Goal: Task Accomplishment & Management: Use online tool/utility

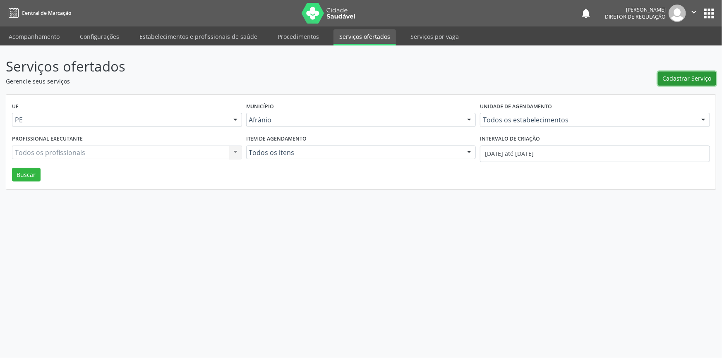
click at [678, 78] on span "Cadastrar Serviço" at bounding box center [687, 78] width 49 height 9
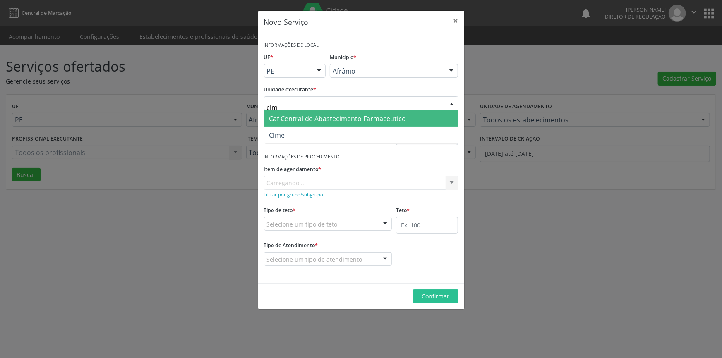
type input "cime"
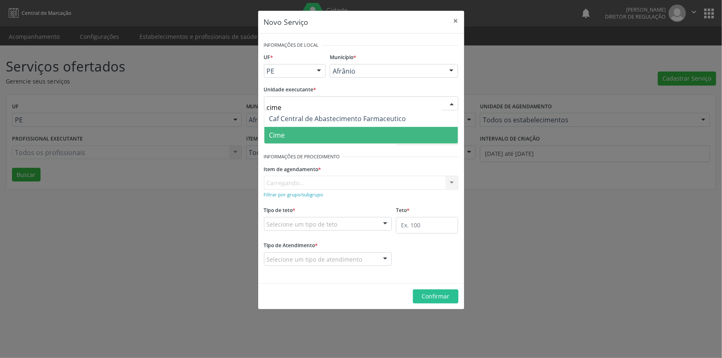
click at [306, 134] on span "Cime" at bounding box center [361, 135] width 194 height 17
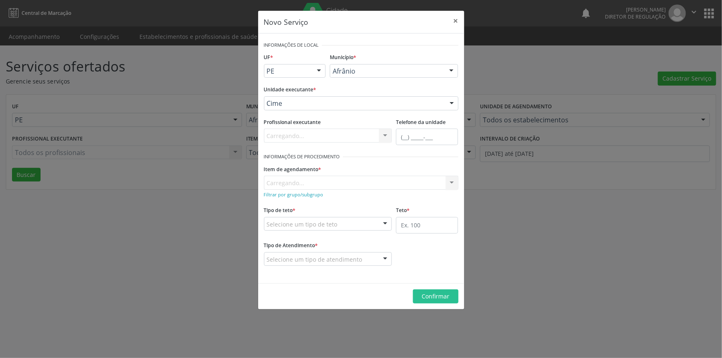
click at [307, 182] on div "Item de agendamento * [GEOGRAPHIC_DATA]... No elements found. Consider changing…" at bounding box center [361, 176] width 194 height 26
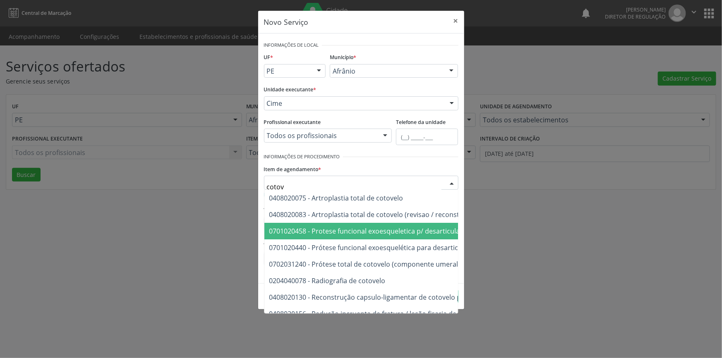
type input "cotove"
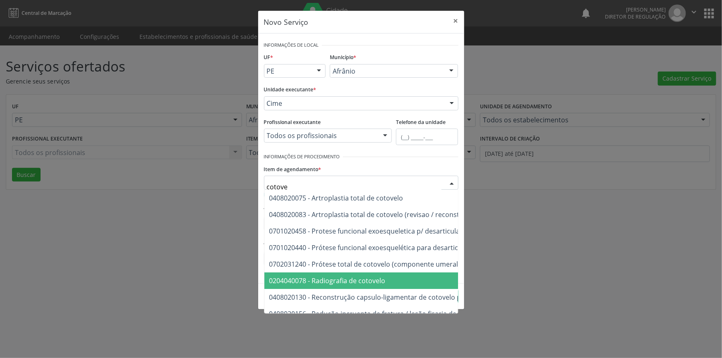
click at [394, 277] on span "0204040078 - Radiografia de cotovelo" at bounding box center [441, 281] width 354 height 17
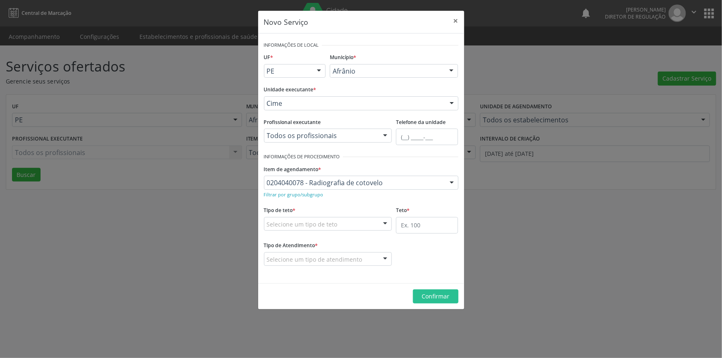
click at [370, 228] on div "Selecione um tipo de teto" at bounding box center [328, 224] width 128 height 14
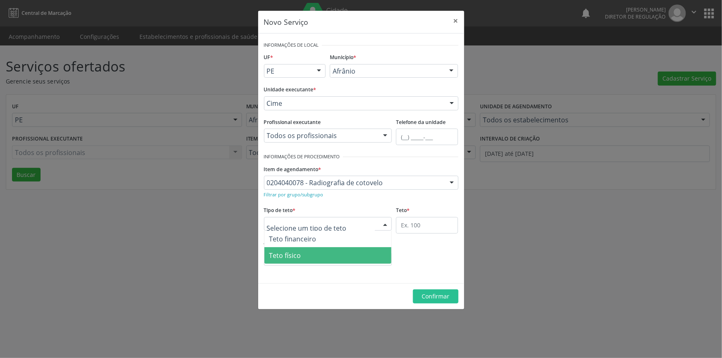
click at [326, 254] on span "Teto físico" at bounding box center [327, 255] width 127 height 17
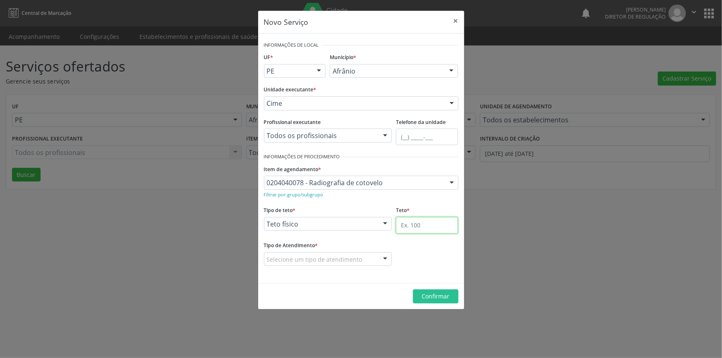
click at [436, 217] on input "text" at bounding box center [427, 225] width 62 height 17
type input "10"
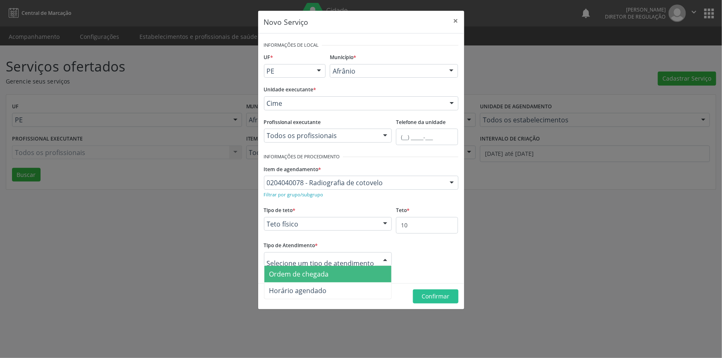
click at [341, 279] on span "Ordem de chegada" at bounding box center [327, 274] width 127 height 17
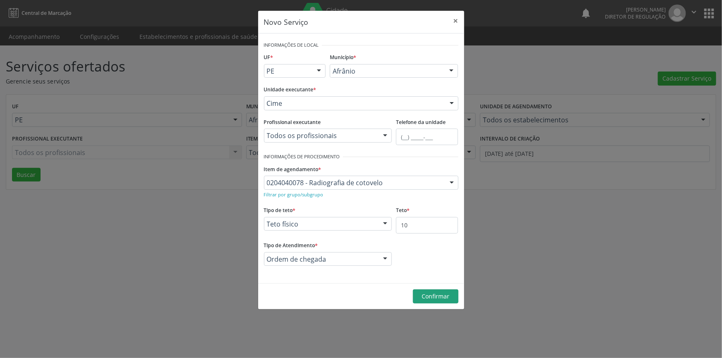
click at [427, 290] on footer "Confirmar" at bounding box center [361, 296] width 206 height 26
click at [427, 290] on button "Confirmar" at bounding box center [436, 297] width 46 height 14
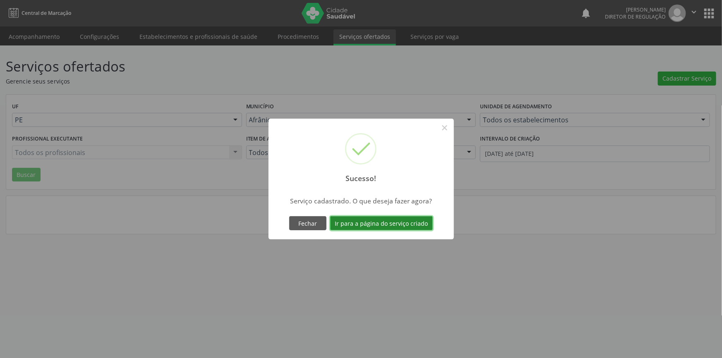
click at [400, 220] on button "Ir para a página do serviço criado" at bounding box center [381, 223] width 103 height 14
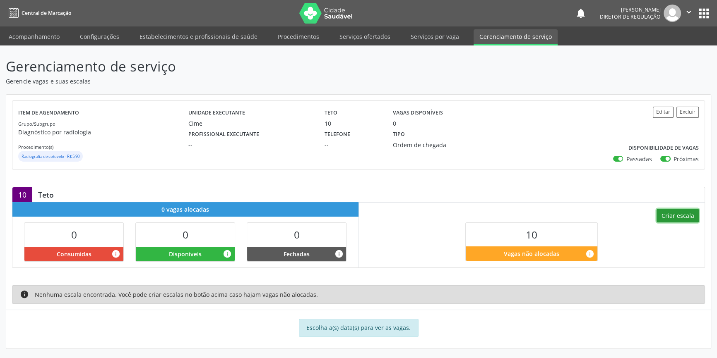
click at [679, 214] on button "Criar escala" at bounding box center [677, 216] width 42 height 14
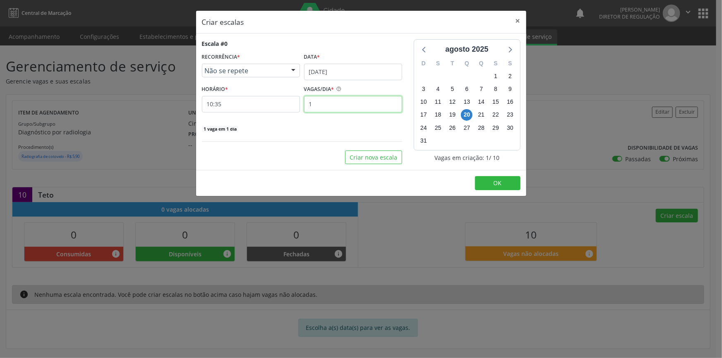
drag, startPoint x: 327, startPoint y: 100, endPoint x: 235, endPoint y: 100, distance: 91.9
click at [236, 101] on div "HORÁRIO * 10:35 VAGAS/DIA * 1" at bounding box center [302, 97] width 204 height 29
type input "5"
click at [362, 156] on button "Criar nova escala" at bounding box center [373, 158] width 57 height 14
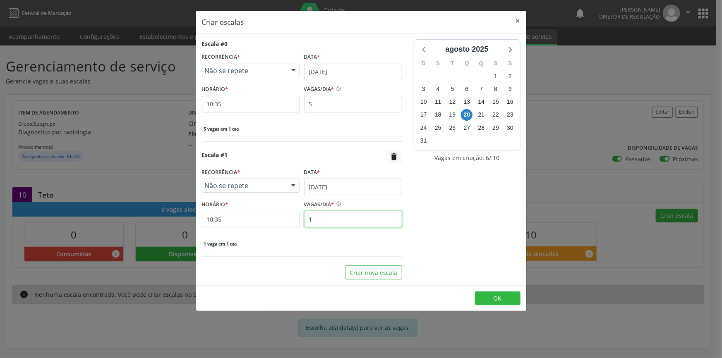
drag, startPoint x: 318, startPoint y: 218, endPoint x: 243, endPoint y: 206, distance: 76.2
click at [251, 211] on div "HORÁRIO * 10:35 VAGAS/DIA * 1" at bounding box center [302, 212] width 204 height 29
type input "5"
click at [504, 295] on button "OK" at bounding box center [498, 299] width 46 height 14
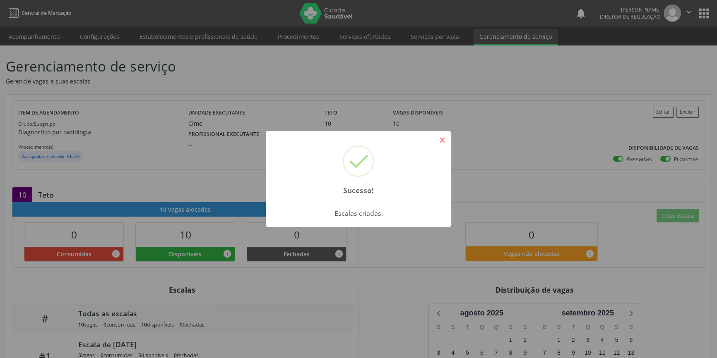
click at [444, 134] on button "×" at bounding box center [442, 140] width 14 height 14
